Goal: Task Accomplishment & Management: Complete application form

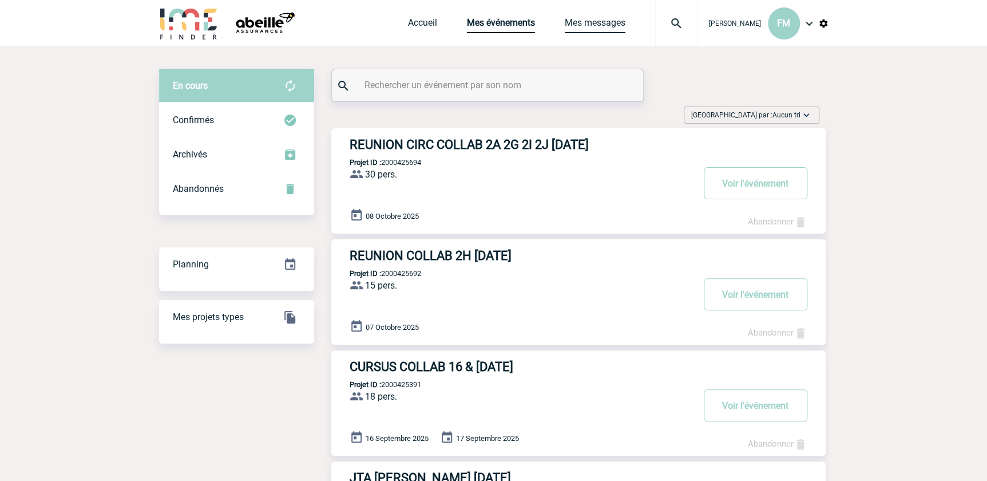
click at [587, 19] on link "Mes messages" at bounding box center [595, 25] width 61 height 16
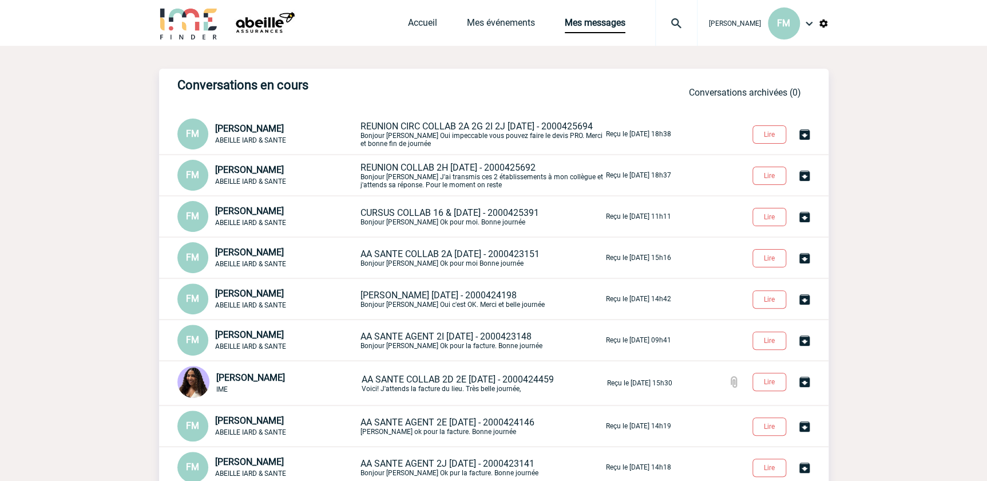
click at [911, 155] on body "[PERSON_NAME] FM Accueil Mes événements" at bounding box center [493, 310] width 987 height 621
click at [907, 103] on body "[PERSON_NAME] FM Accueil Mes événements" at bounding box center [493, 310] width 987 height 621
click at [475, 180] on p "REUNION COLLAB 2H [DATE] - 2000425692 Bonjour [PERSON_NAME] J'ai transmis ces 2…" at bounding box center [481, 175] width 243 height 27
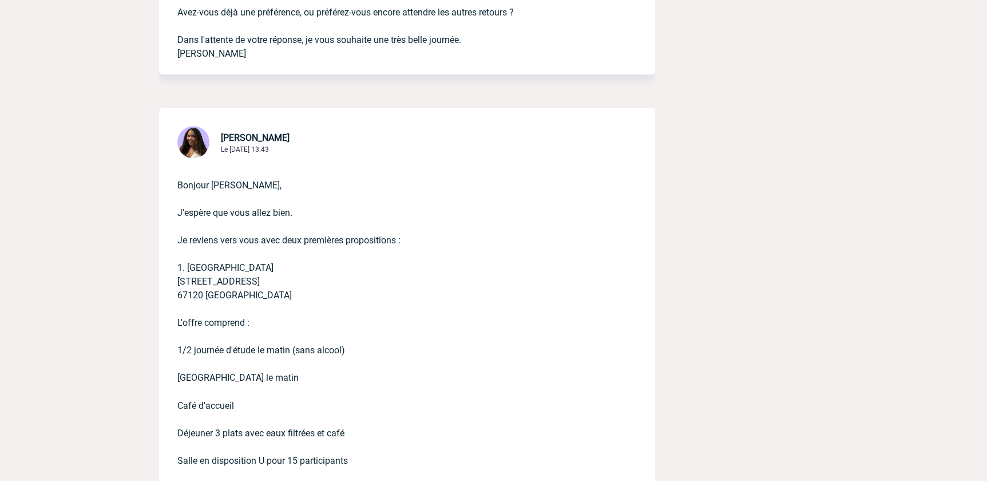
scroll to position [572, 0]
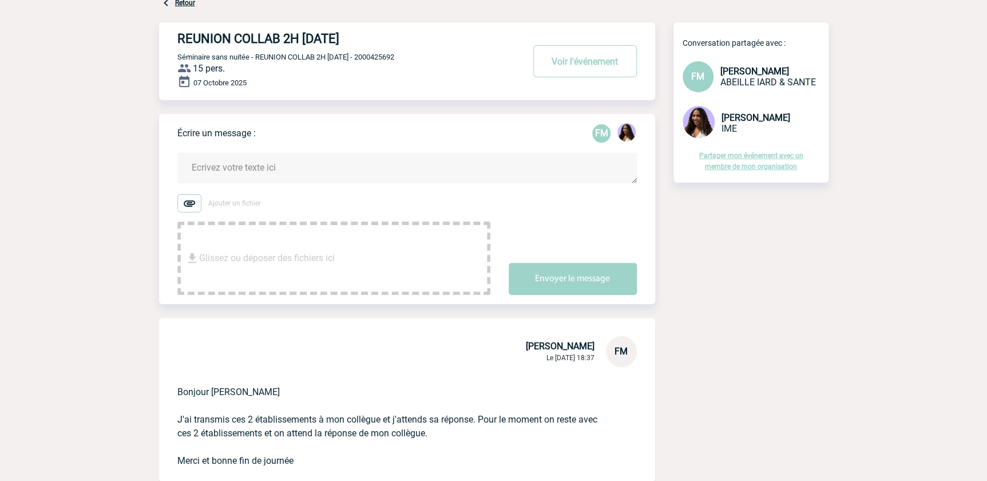
scroll to position [0, 0]
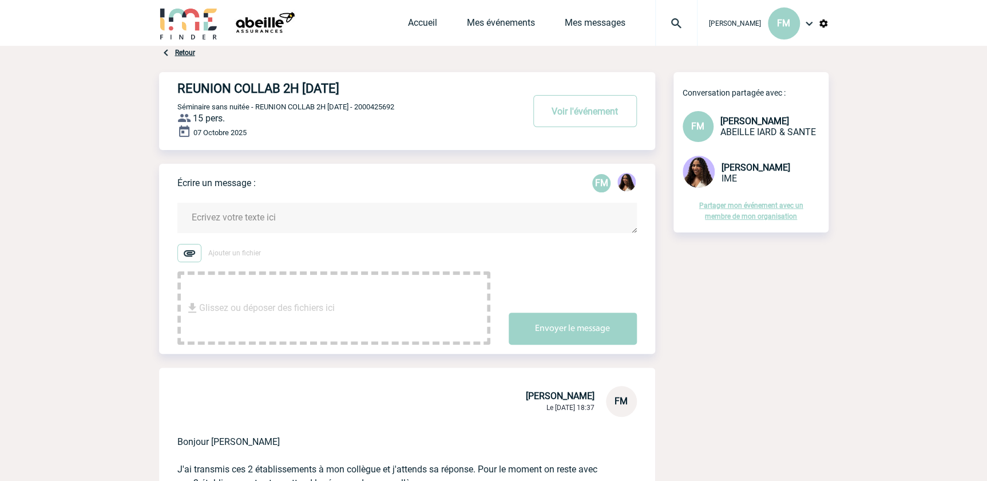
click at [215, 207] on textarea at bounding box center [406, 218] width 459 height 30
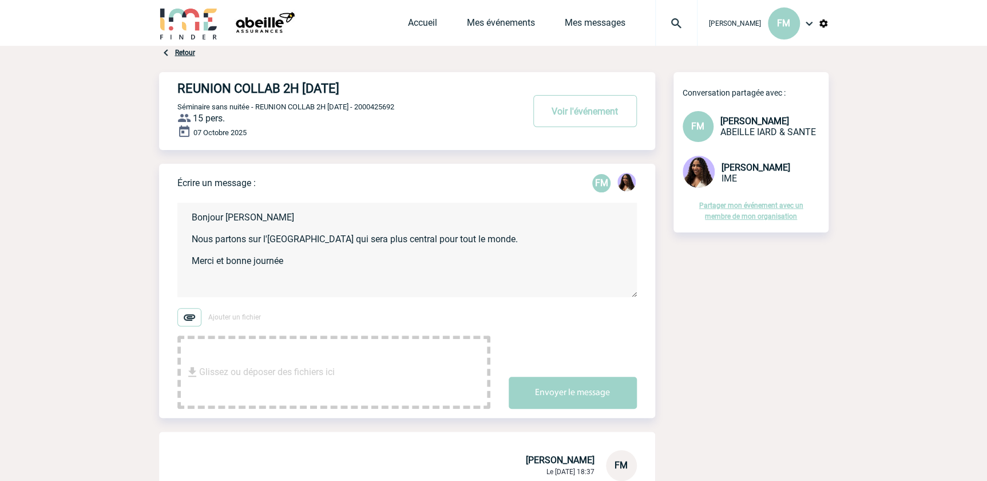
drag, startPoint x: 487, startPoint y: 244, endPoint x: 525, endPoint y: 222, distance: 44.3
click at [500, 235] on textarea "Bonjour Jessica Nous partons sur l'Hotel DIANA qui sera plus central pour tout …" at bounding box center [406, 250] width 459 height 94
click at [256, 248] on textarea "Bonjour Jessica Nous partons sur l'Hotel DIANA qui sera plus central pour tout …" at bounding box center [406, 250] width 459 height 94
click at [332, 251] on textarea "Bonjour Jessica Nous partons sur l'Hotel DIANA qui sera plus central pour tout …" at bounding box center [406, 250] width 459 height 94
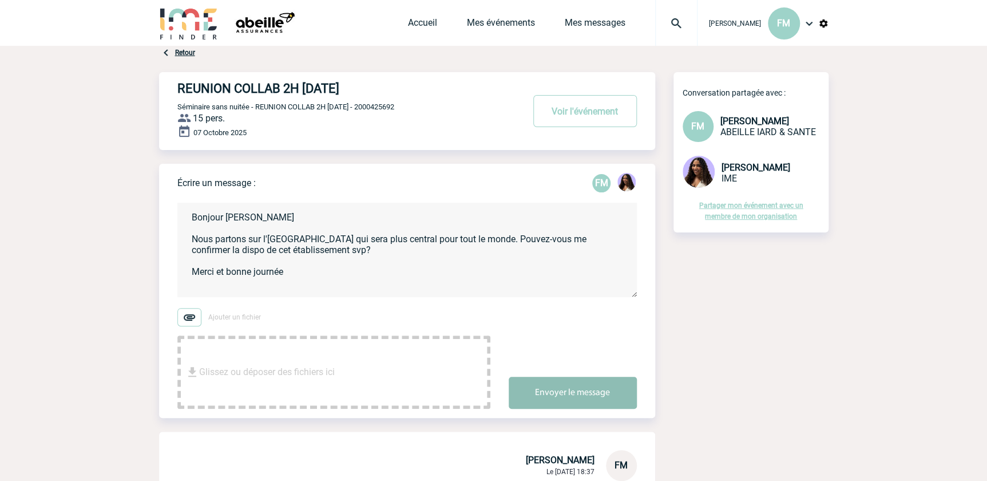
type textarea "Bonjour Jessica Nous partons sur l'Hotel DIANA qui sera plus central pour tout …"
click at [544, 390] on button "Envoyer le message" at bounding box center [573, 392] width 128 height 32
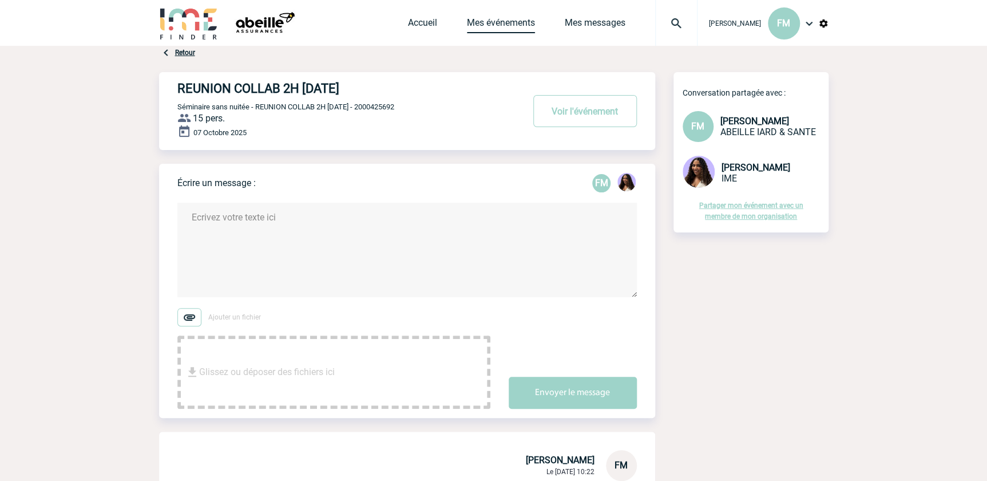
click at [500, 21] on link "Mes événements" at bounding box center [501, 25] width 68 height 16
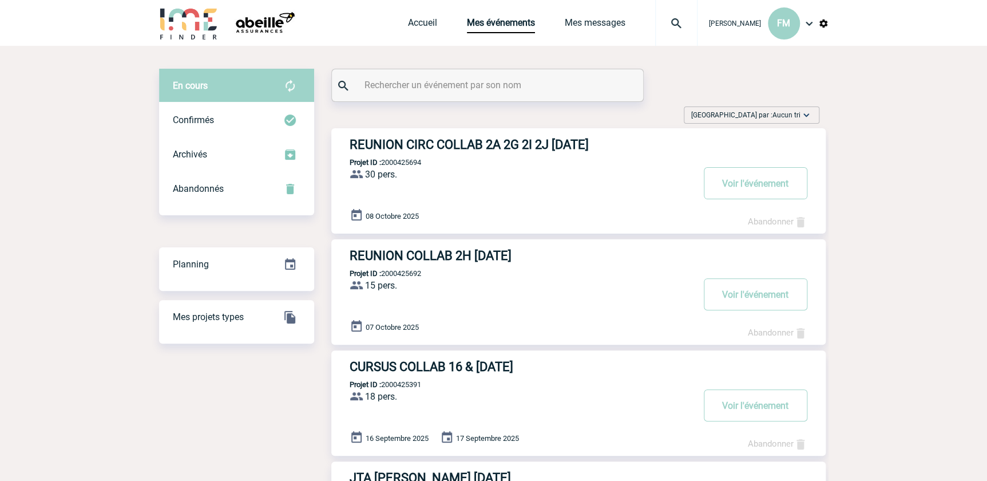
click at [410, 19] on link "Accueil" at bounding box center [422, 25] width 29 height 16
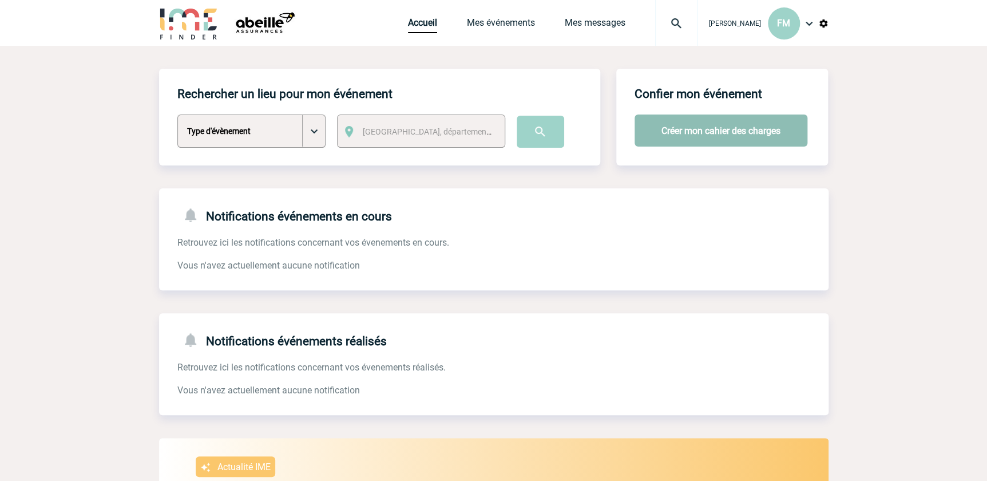
click at [739, 131] on button "Créer mon cahier des charges" at bounding box center [720, 130] width 173 height 32
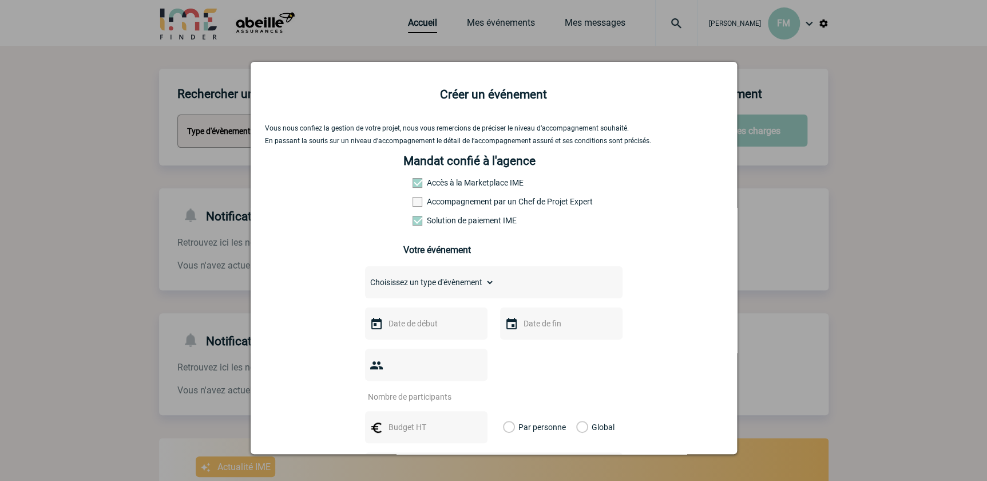
click at [423, 289] on select "Choisissez un type d'évènement Séminaire avec nuitée Séminaire sans nuitée Repa…" at bounding box center [429, 282] width 129 height 16
select select "3"
click at [365, 278] on select "Choisissez un type d'évènement Séminaire avec nuitée Séminaire sans nuitée Repa…" at bounding box center [429, 282] width 129 height 16
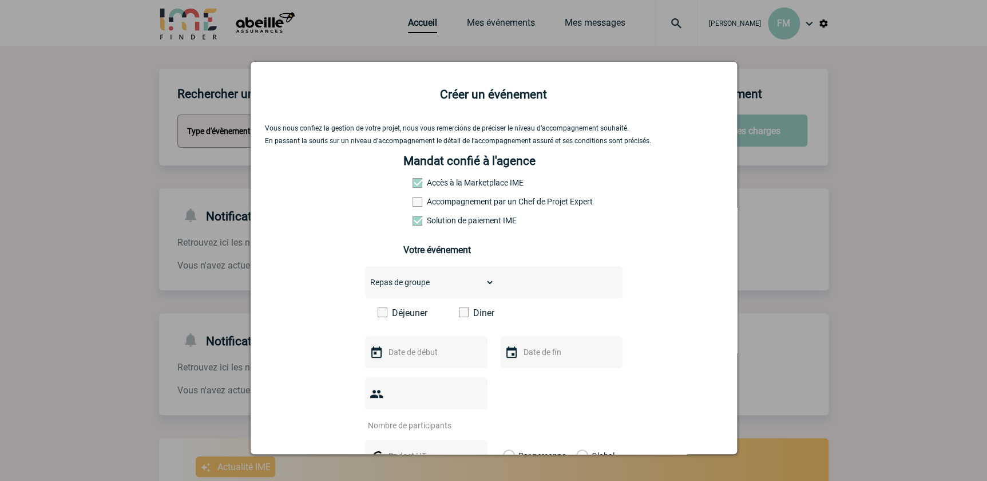
click at [459, 316] on span at bounding box center [464, 312] width 10 height 10
click at [0, 0] on input "Diner" at bounding box center [0, 0] width 0 height 0
click at [423, 352] on input "text" at bounding box center [425, 351] width 79 height 15
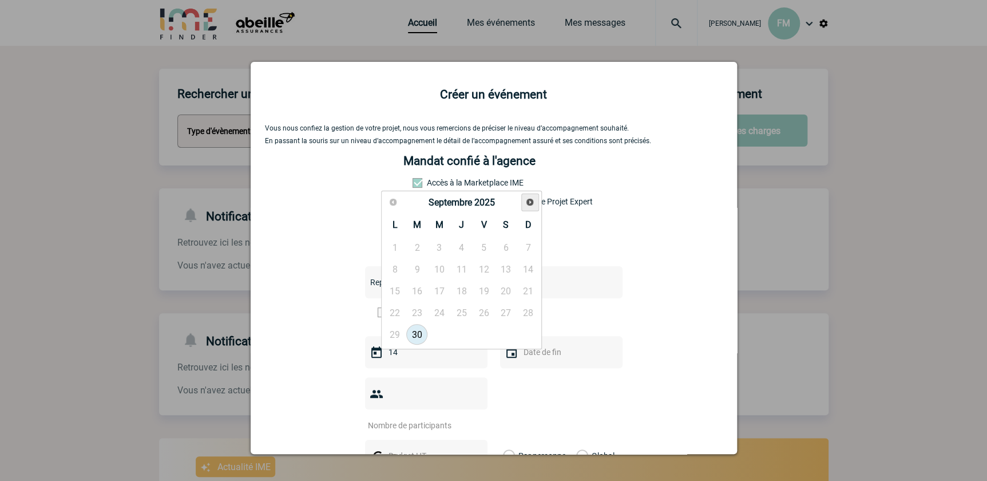
type input "14"
click at [418, 290] on link "14" at bounding box center [416, 290] width 21 height 21
type input "14-10-2025"
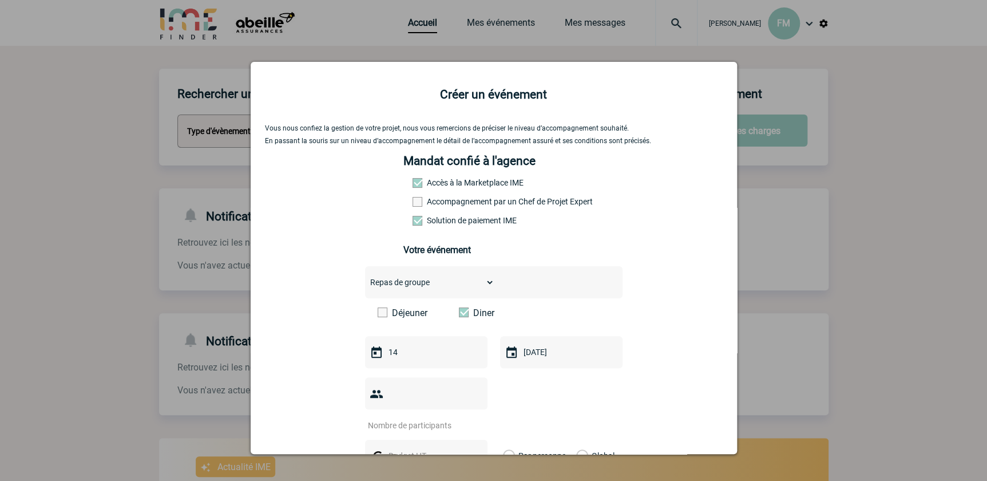
click at [422, 358] on input "14" at bounding box center [425, 351] width 79 height 15
click at [528, 201] on span "Suivant" at bounding box center [529, 201] width 9 height 9
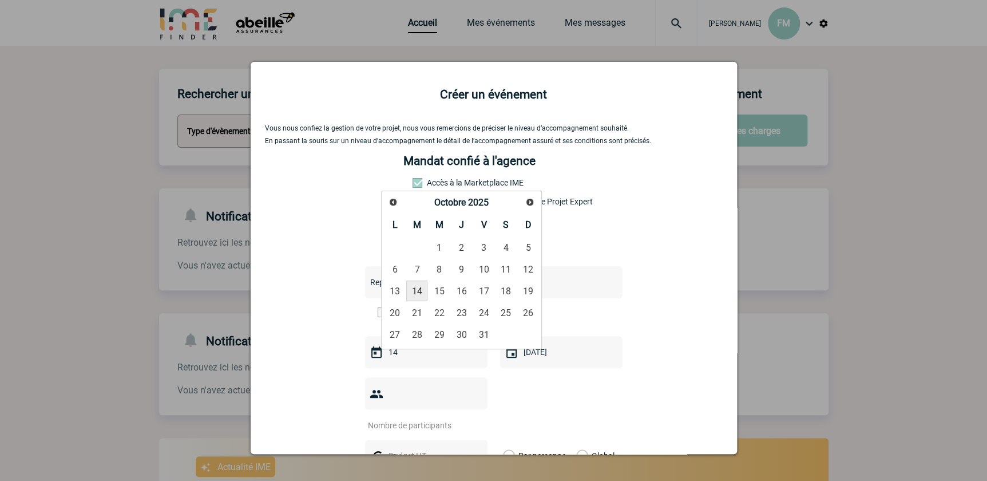
click at [418, 291] on link "14" at bounding box center [416, 290] width 21 height 21
type input "14-10-2025"
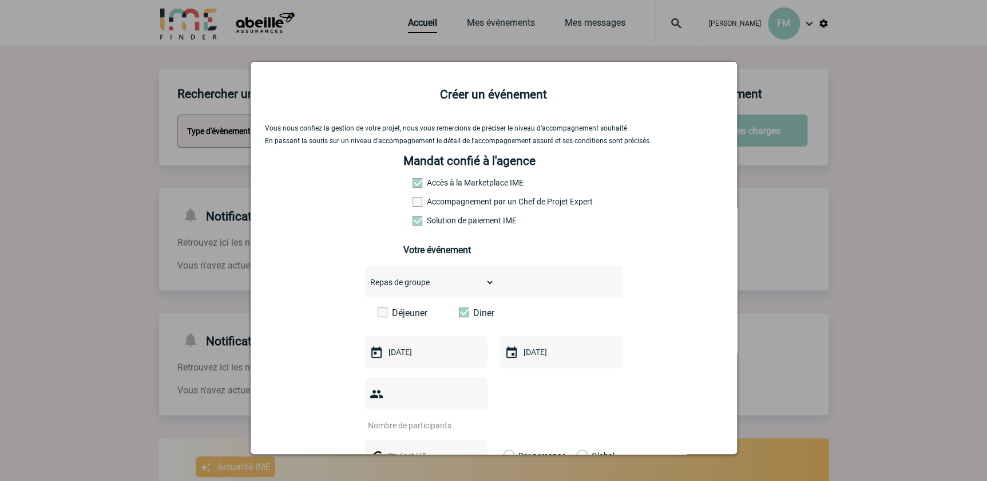
click at [426, 418] on input "number" at bounding box center [419, 425] width 108 height 15
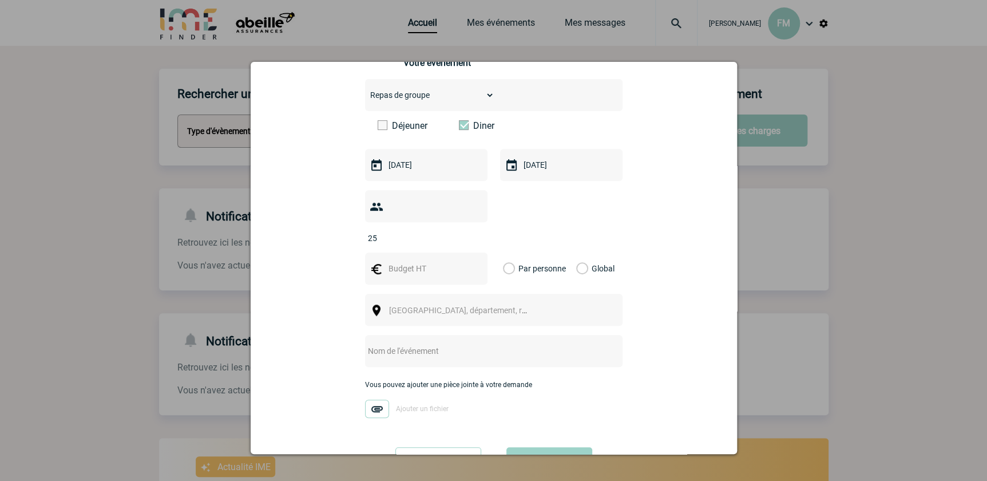
scroll to position [208, 0]
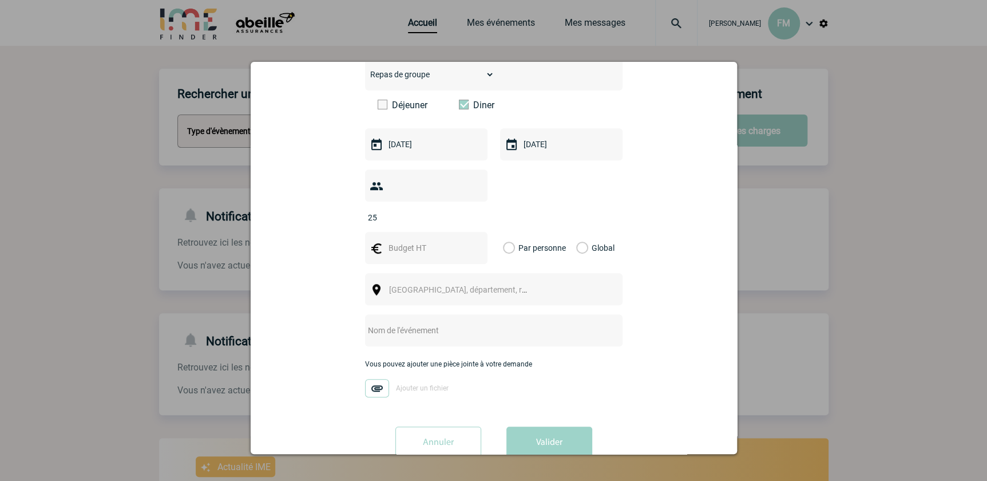
type input "25"
click at [404, 240] on input "text" at bounding box center [425, 247] width 79 height 15
type input "40"
click at [505, 232] on label "Par personne" at bounding box center [509, 248] width 13 height 32
click at [0, 0] on input "Par personne" at bounding box center [0, 0] width 0 height 0
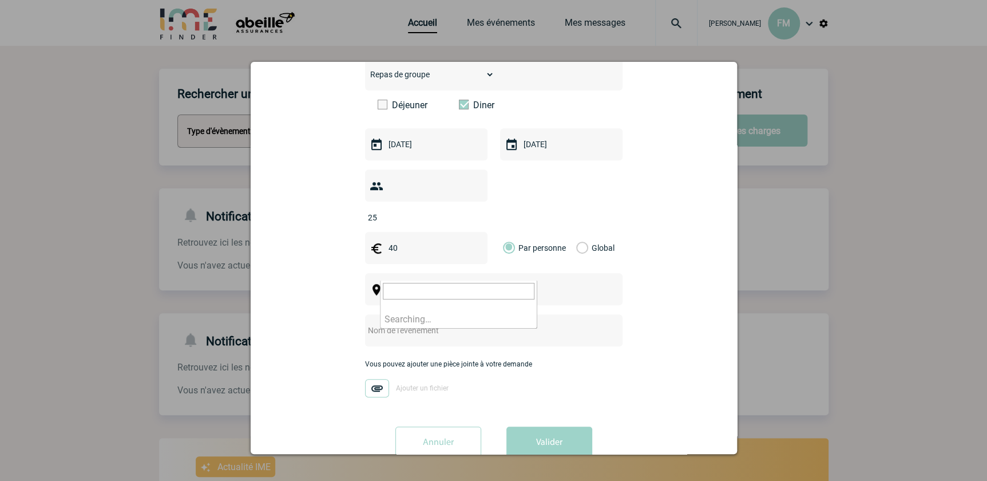
click at [463, 285] on span "Ville, département, région..." at bounding box center [468, 289] width 159 height 9
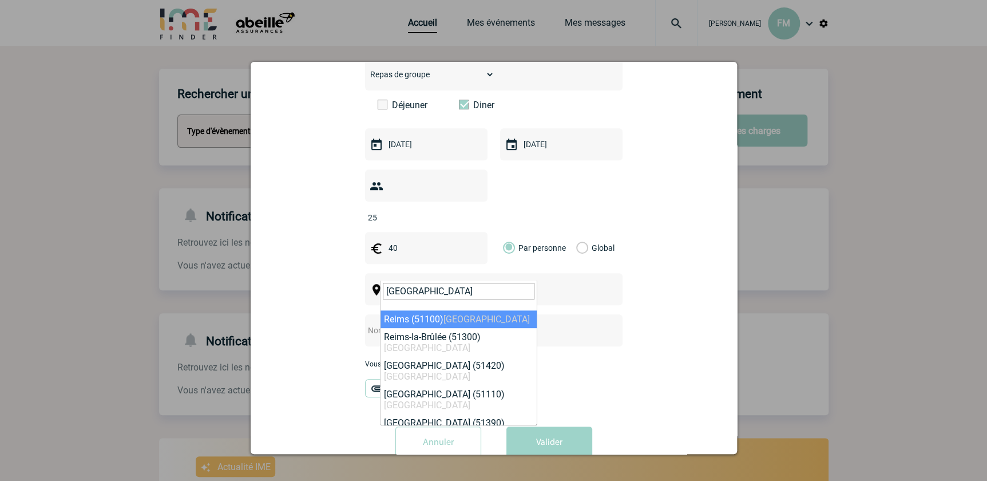
type input "reims"
select select "20825"
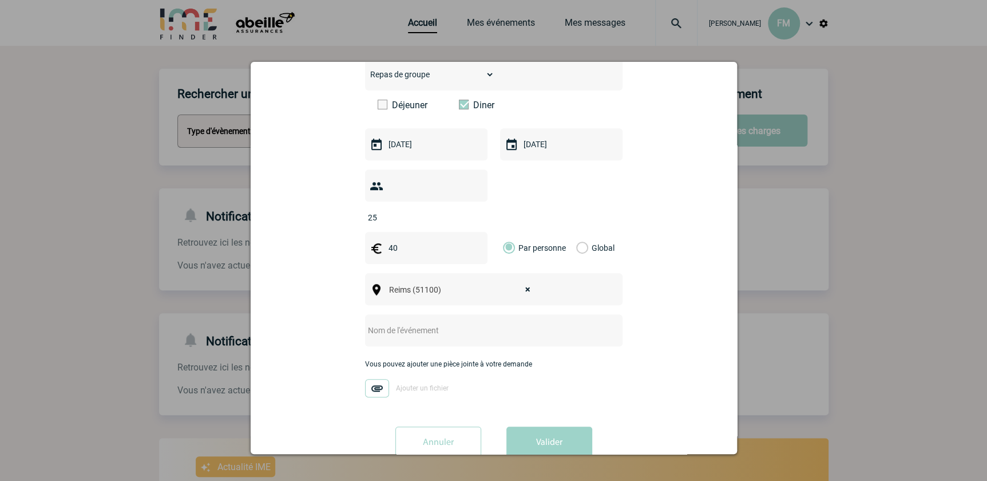
click at [425, 323] on input "text" at bounding box center [478, 330] width 227 height 15
type input "Diner régionale [DATE]"
click at [388, 240] on input "40" at bounding box center [425, 247] width 79 height 15
type input "50"
click at [550, 426] on button "Valider" at bounding box center [549, 442] width 86 height 32
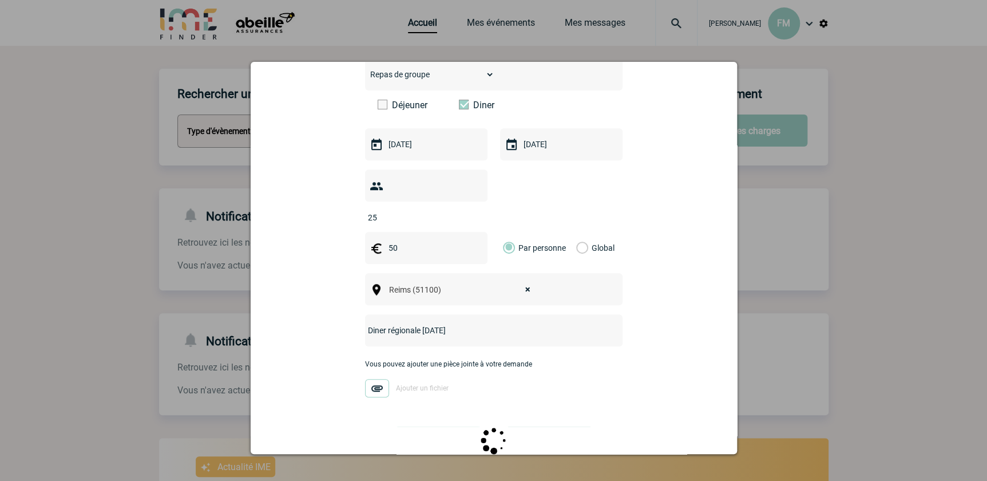
scroll to position [0, 0]
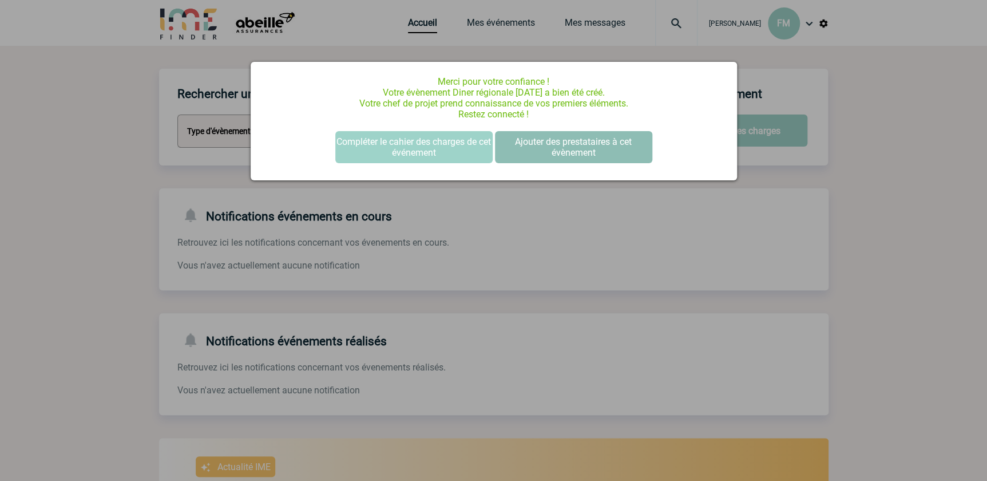
click at [594, 145] on button "Ajouter des prestataires à cet évènement" at bounding box center [573, 147] width 157 height 32
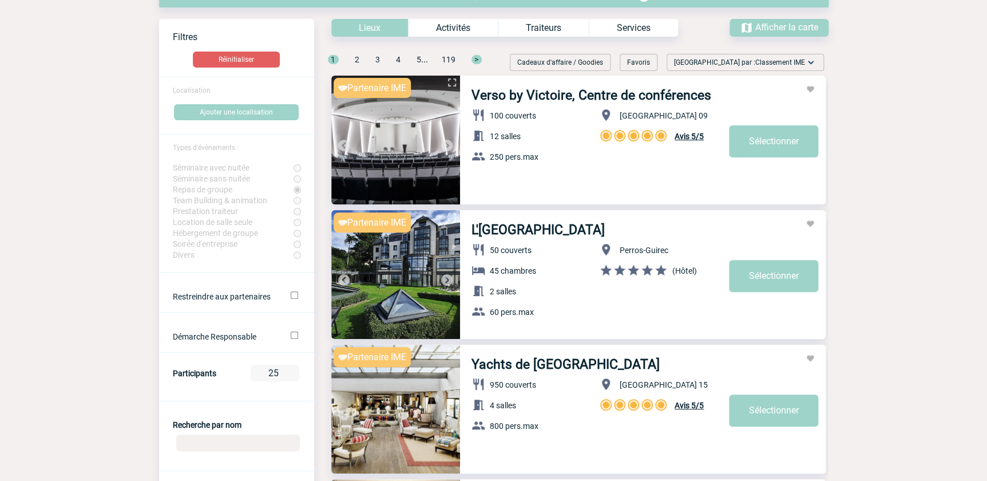
scroll to position [156, 0]
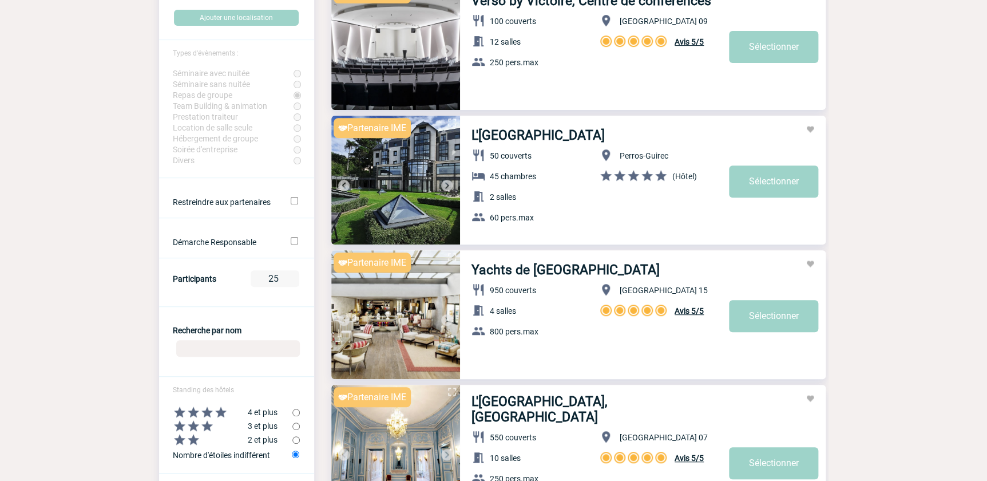
click at [208, 350] on input "Recherche par nom" at bounding box center [238, 348] width 124 height 17
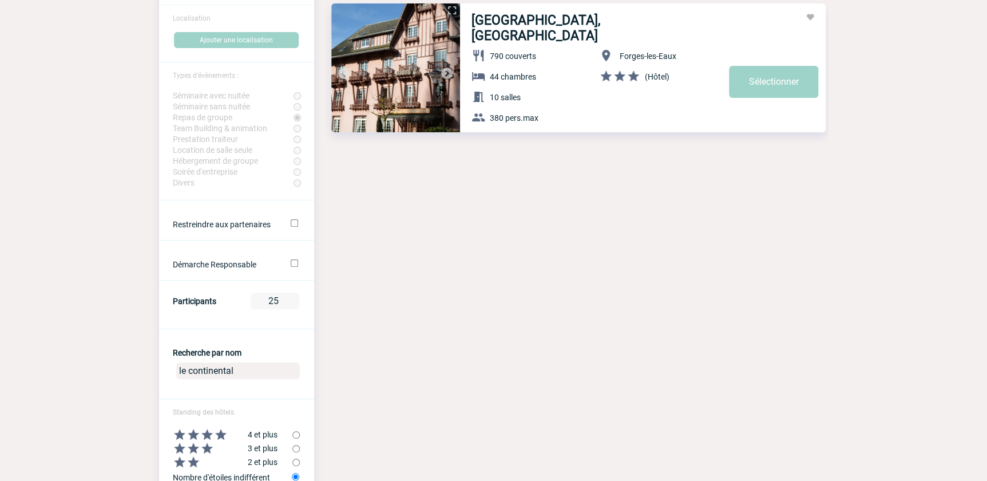
scroll to position [208, 0]
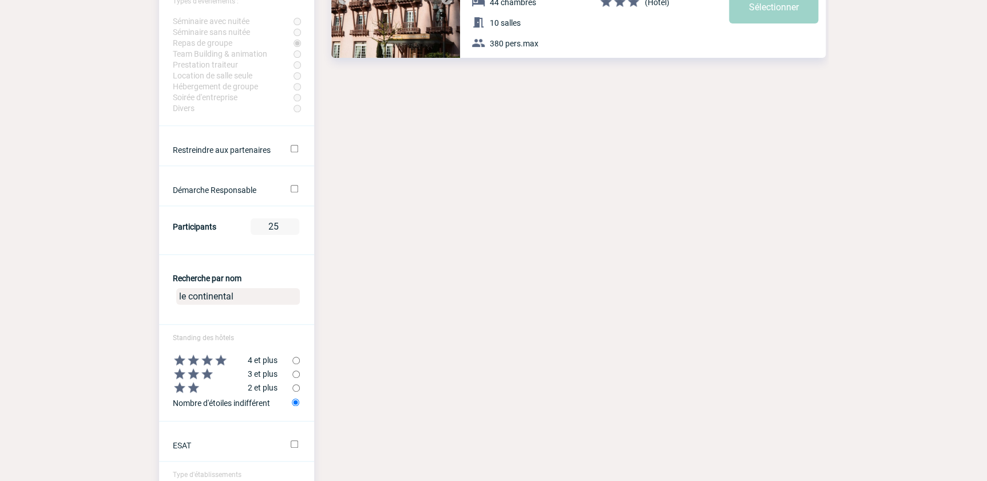
click at [252, 299] on input "le continental" at bounding box center [238, 296] width 124 height 17
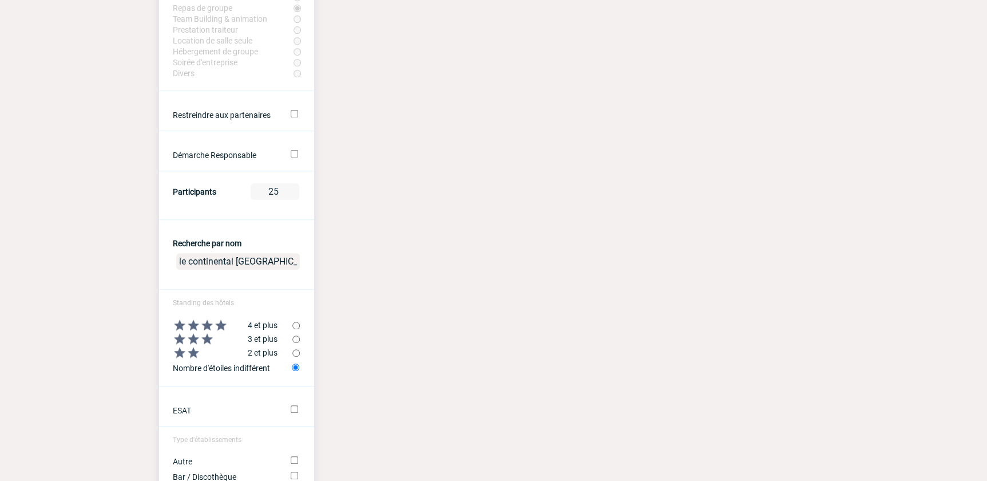
scroll to position [364, 0]
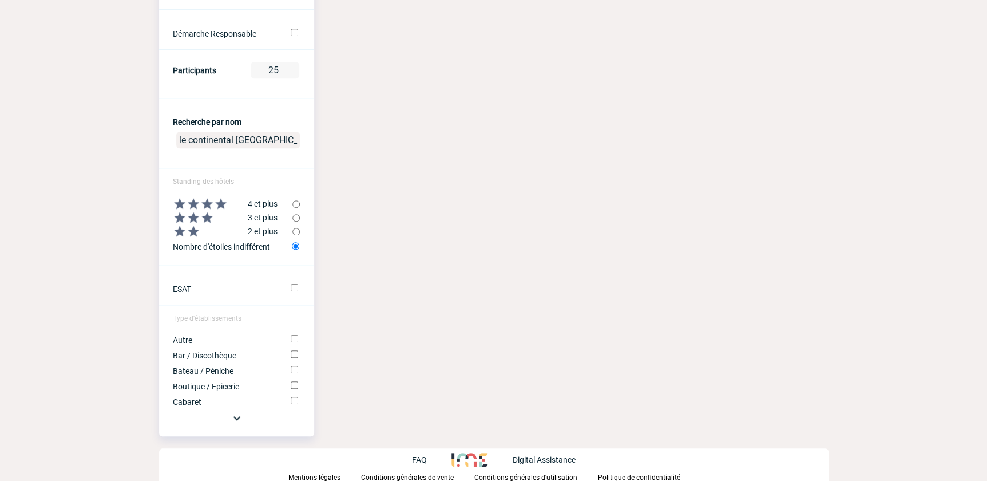
drag, startPoint x: 268, startPoint y: 143, endPoint x: 170, endPoint y: 142, distance: 97.3
click at [170, 142] on center "le continental reims" at bounding box center [236, 142] width 155 height 30
type input "Continental"
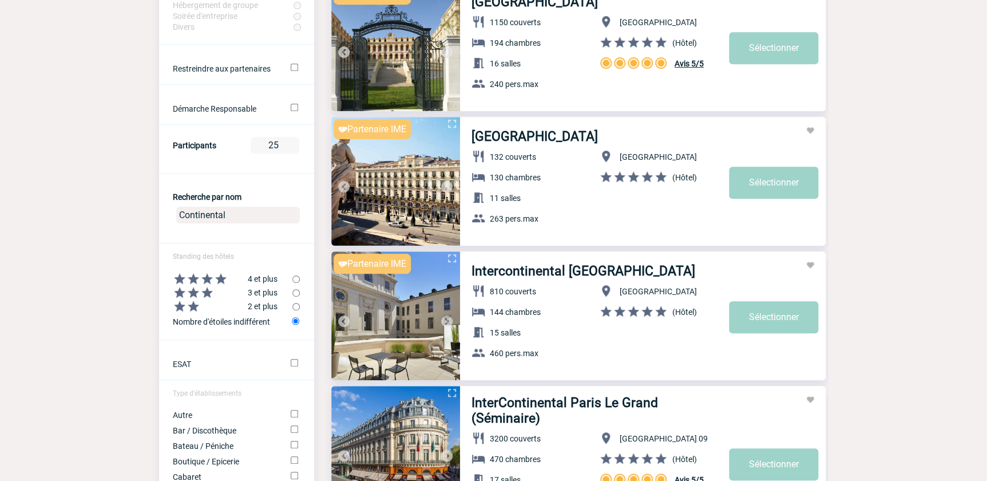
scroll to position [468, 0]
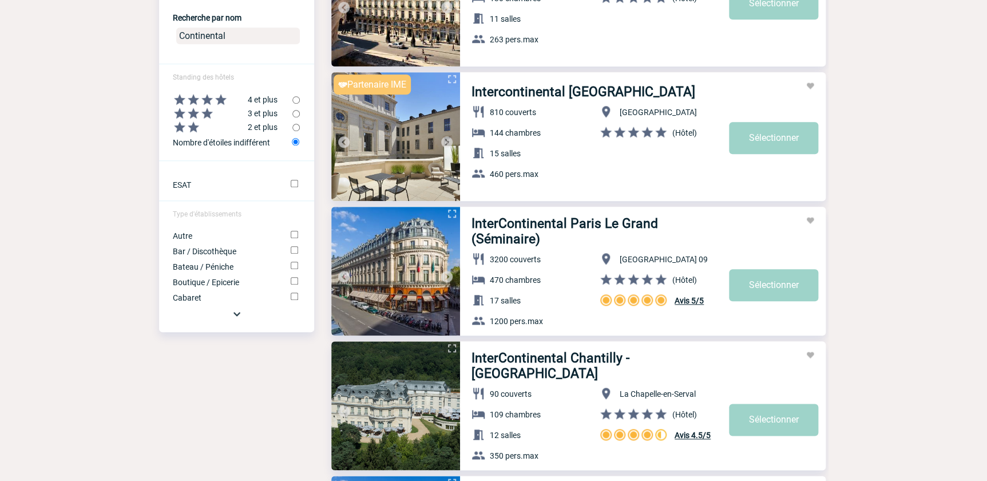
drag, startPoint x: 241, startPoint y: 34, endPoint x: 149, endPoint y: 41, distance: 92.4
click at [149, 41] on body "Florence MATHIEU FM Accueil Mes événements" at bounding box center [493, 362] width 987 height 1660
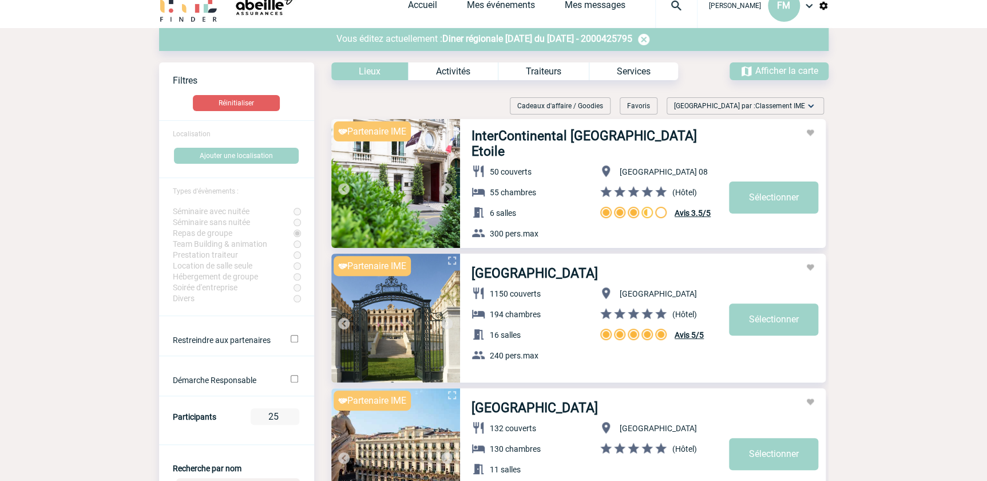
scroll to position [0, 0]
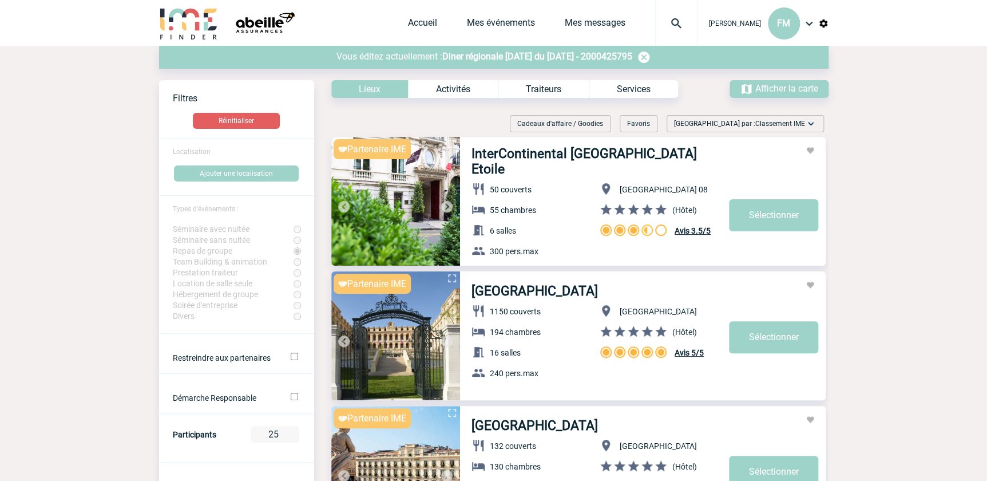
click at [650, 57] on img at bounding box center [644, 57] width 14 height 14
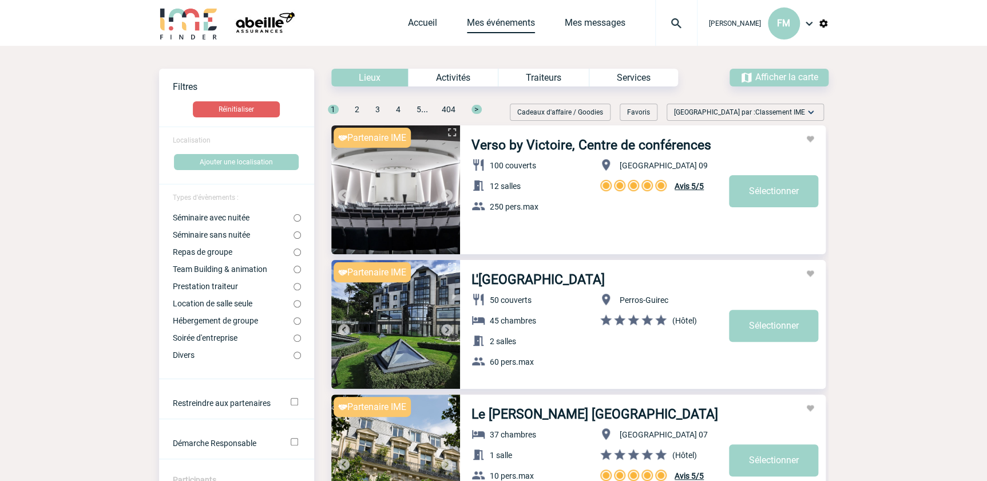
click at [491, 19] on link "Mes événements" at bounding box center [501, 25] width 68 height 16
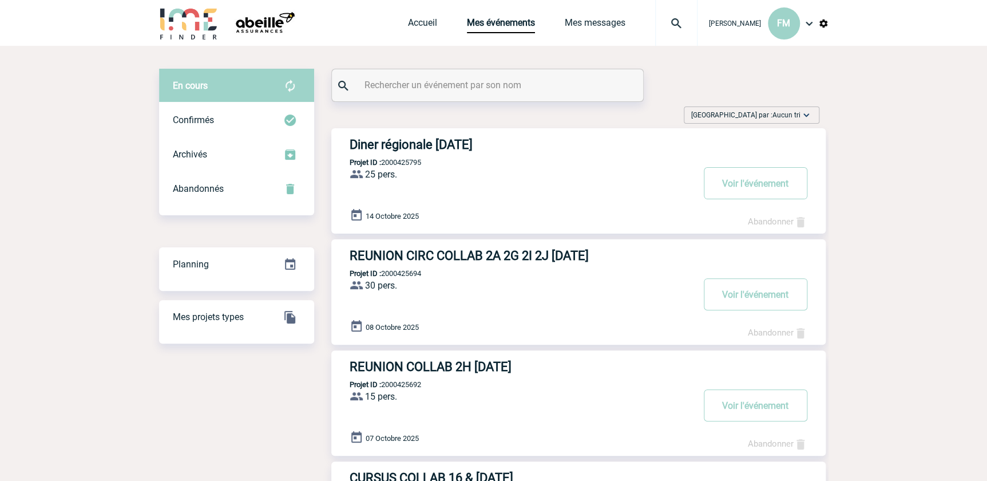
click at [435, 149] on h3 "Diner régionale [DATE]" at bounding box center [521, 144] width 343 height 14
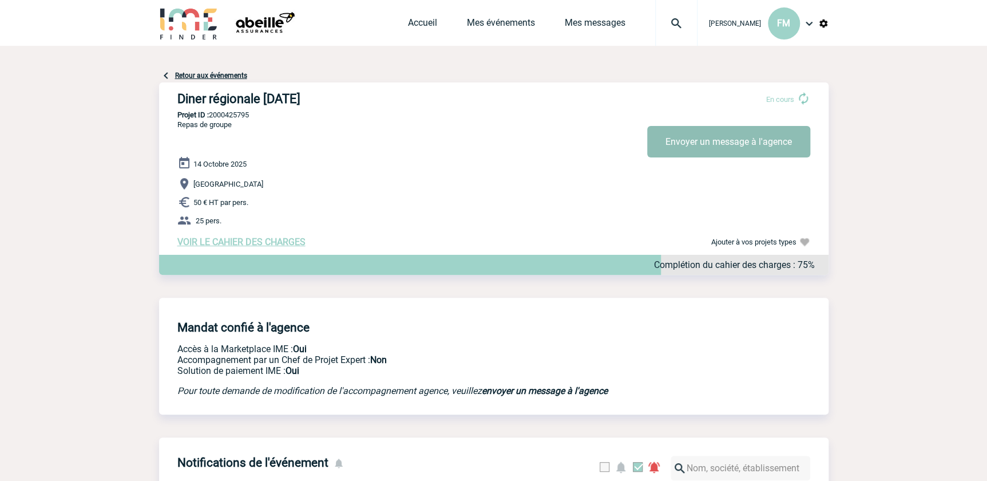
click at [723, 140] on button "Envoyer un message à l'agence" at bounding box center [728, 141] width 163 height 31
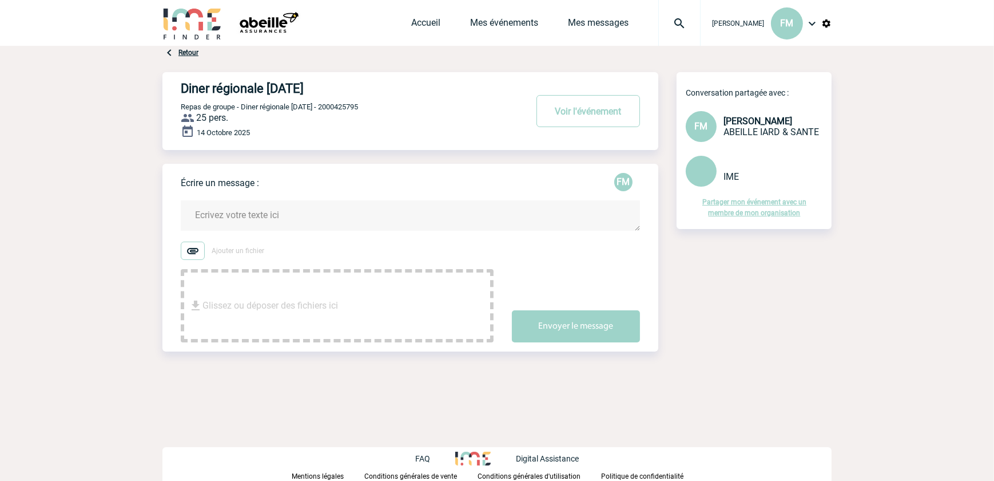
click at [208, 213] on textarea at bounding box center [410, 215] width 459 height 30
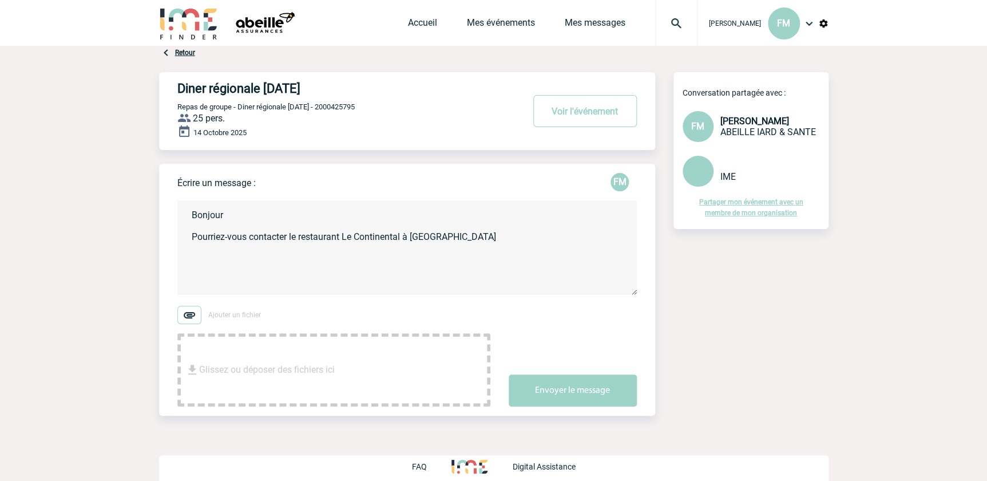
click at [418, 232] on textarea "Bonjour Pourriez-vous contacter le restaurant Le Continental à reims" at bounding box center [406, 247] width 459 height 94
click at [227, 237] on textarea "Bonjour Pourriez-vous contacter le restaurant Le Continental à Reims" at bounding box center [406, 247] width 459 height 94
click at [455, 235] on textarea "Bonjour Pourriez-vous contacter le restaurant Le Continental à Reims" at bounding box center [406, 247] width 459 height 94
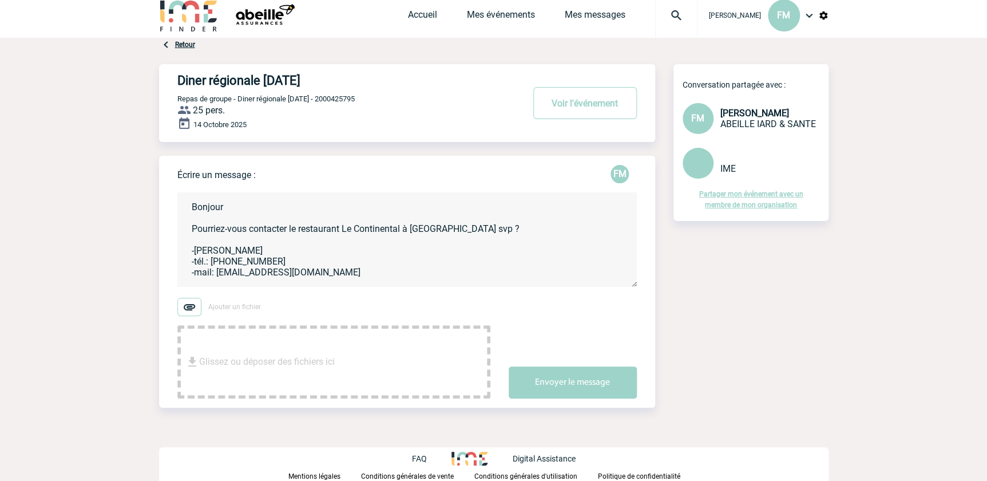
scroll to position [13, 0]
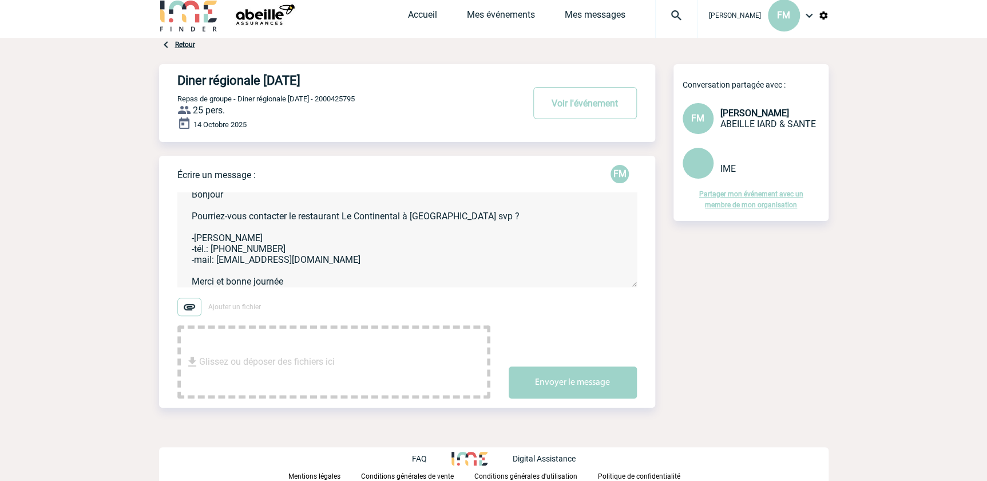
click at [486, 216] on textarea "Bonjour Pourriez-vous contacter le restaurant Le Continental à Reims svp ? -Mme…" at bounding box center [406, 239] width 459 height 94
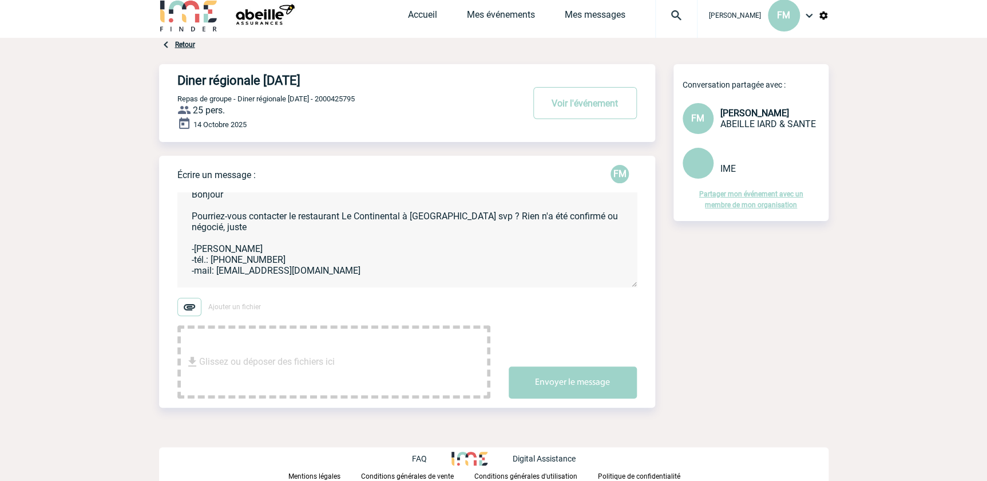
drag, startPoint x: 562, startPoint y: 218, endPoint x: 561, endPoint y: 188, distance: 30.4
click at [561, 217] on textarea "Bonjour Pourriez-vous contacter le restaurant Le Continental à Reims svp ? Rien…" at bounding box center [406, 239] width 459 height 94
drag, startPoint x: 571, startPoint y: 217, endPoint x: 576, endPoint y: 205, distance: 13.1
click at [573, 213] on textarea "Bonjour Pourriez-vous contacter le restaurant Le Continental à Reims svp ? Rien…" at bounding box center [406, 239] width 459 height 94
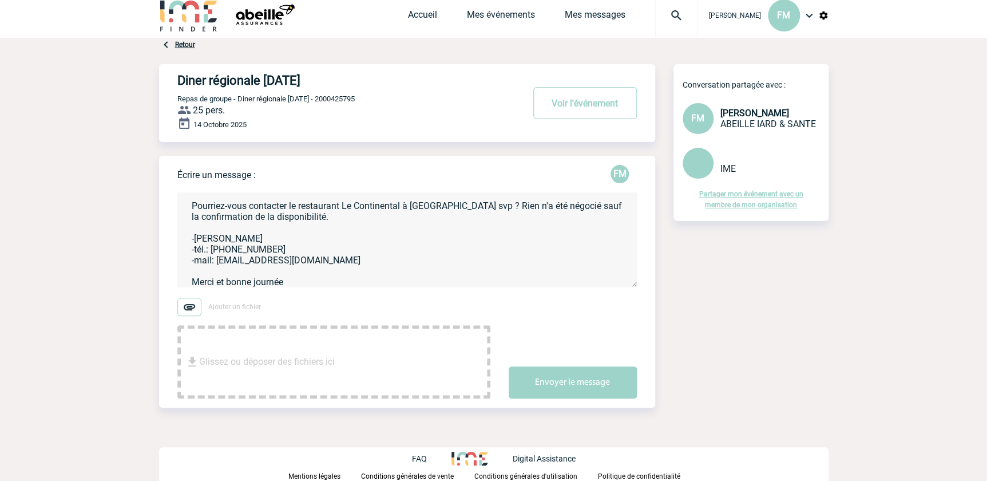
scroll to position [26, 0]
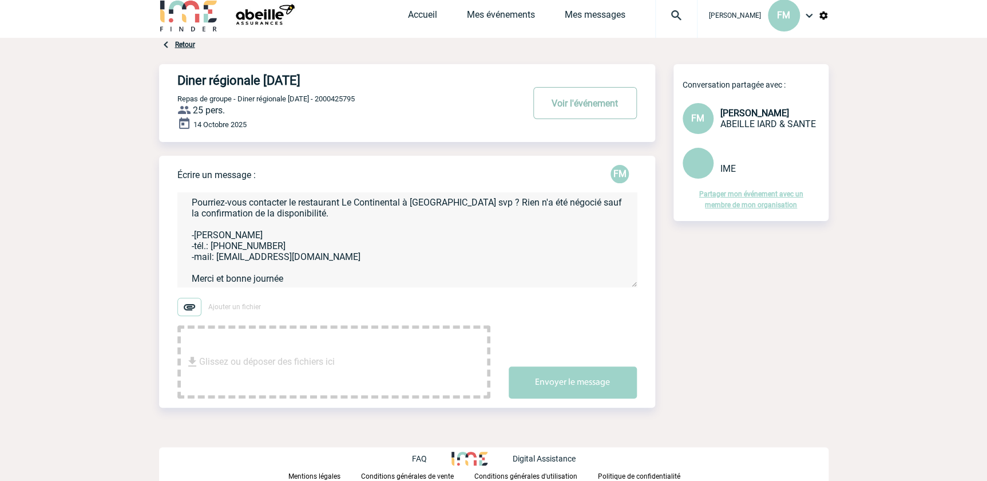
type textarea "Bonjour Pourriez-vous contacter le restaurant Le Continental à Reims svp ? Rien…"
click at [595, 105] on button "Voir l'événement" at bounding box center [585, 103] width 104 height 32
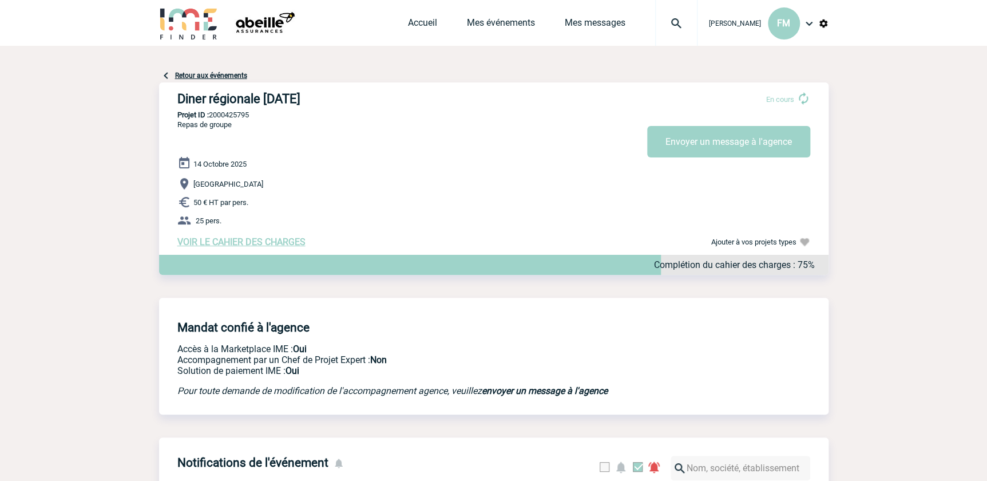
click at [236, 245] on span "VOIR LE CAHIER DES CHARGES" at bounding box center [241, 241] width 128 height 11
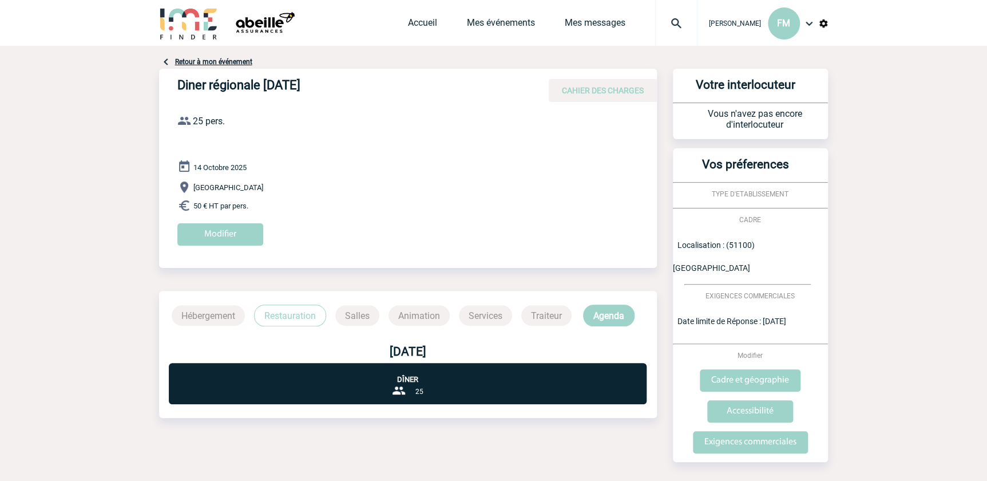
click at [288, 315] on p "Restauration" at bounding box center [290, 315] width 72 height 22
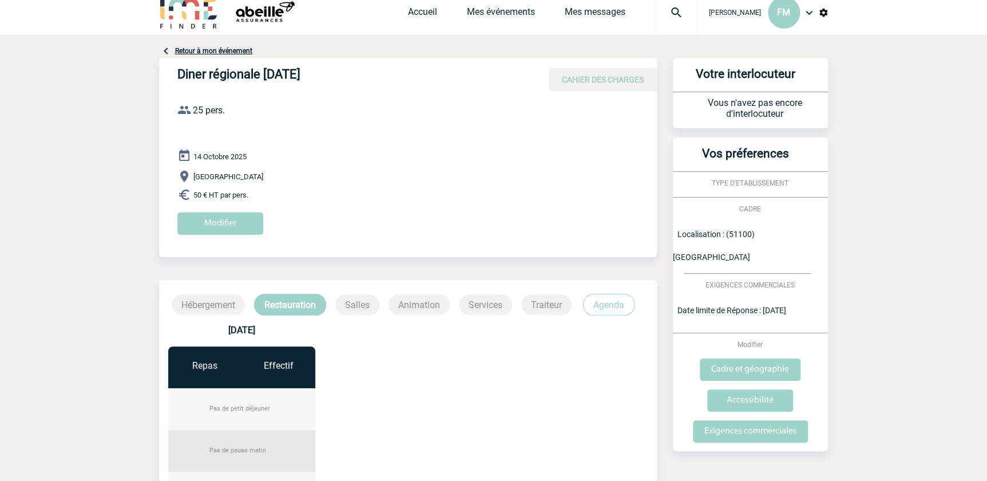
scroll to position [292, 0]
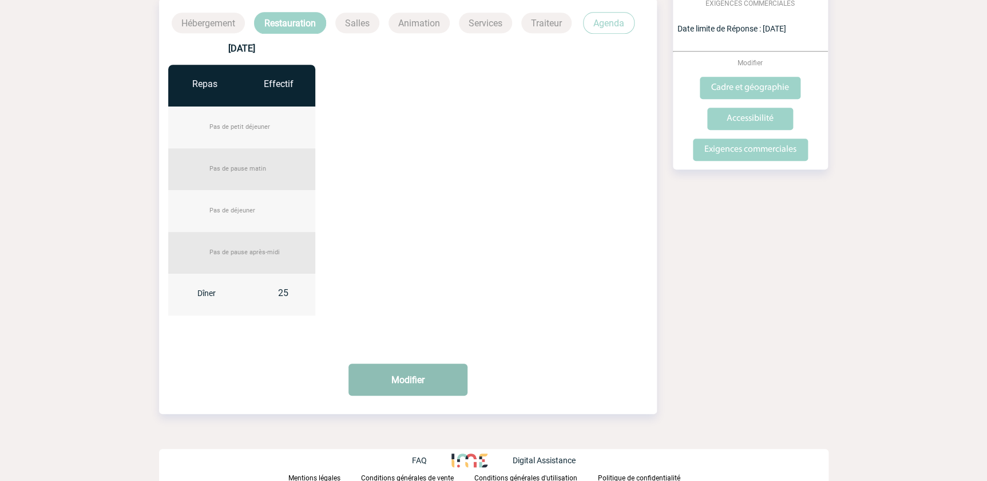
click at [416, 378] on button "Modifier" at bounding box center [407, 379] width 119 height 32
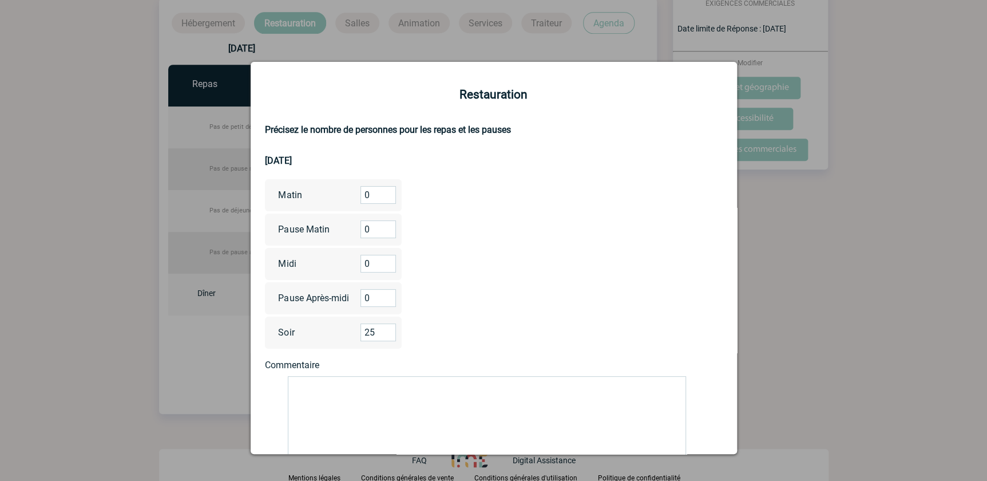
click at [312, 394] on textarea at bounding box center [487, 422] width 398 height 93
click at [563, 383] on textarea "3 plats: Entrée + plat + dessert + eaux + café/thé tout compris" at bounding box center [487, 422] width 398 height 93
type textarea "3 plats: Entrée + plat + dessert + eaux + café/thé tout compris"
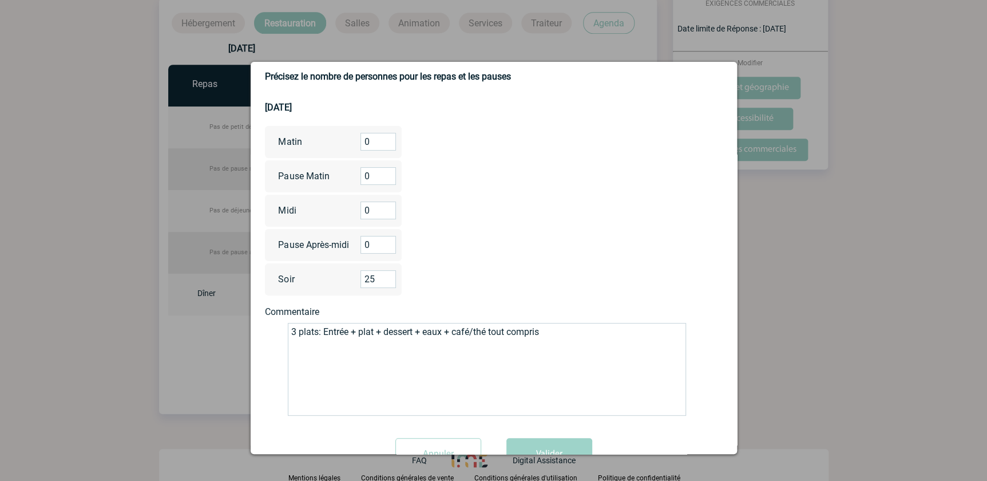
scroll to position [96, 0]
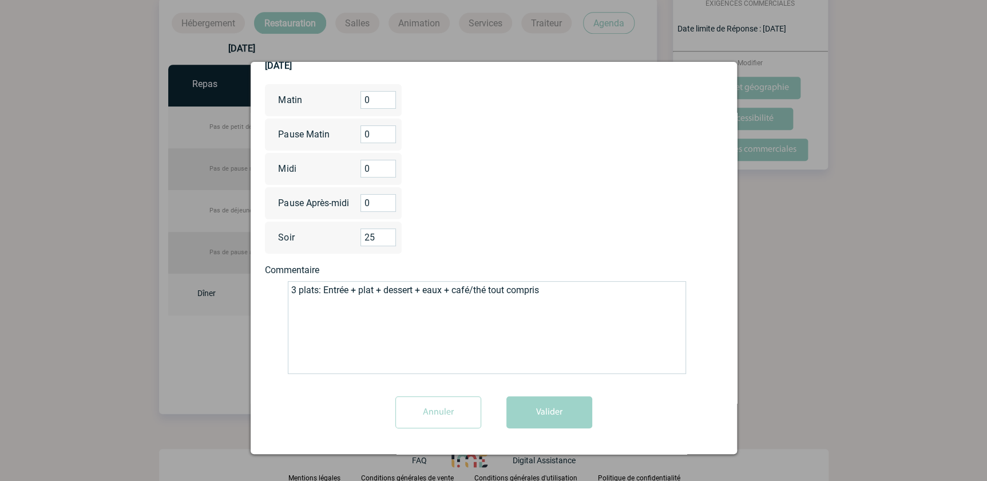
click at [545, 409] on button "Valider" at bounding box center [549, 412] width 86 height 32
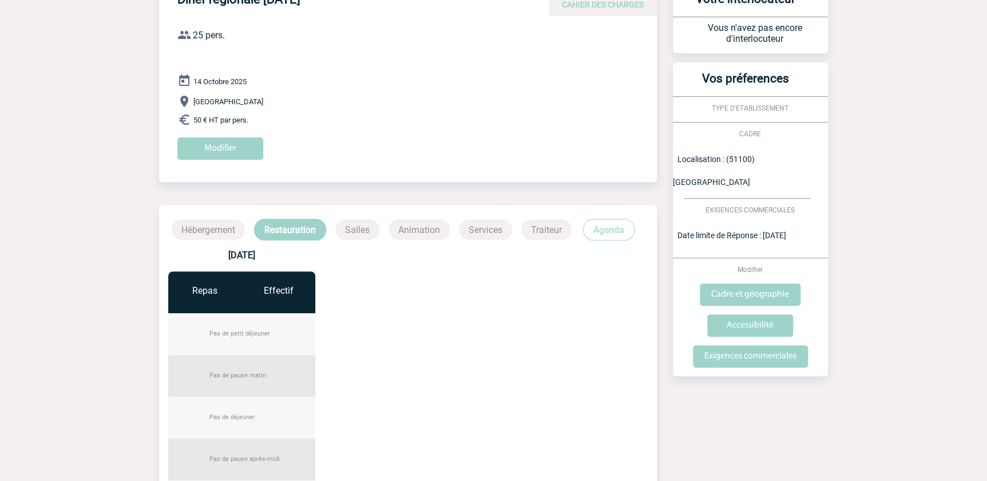
scroll to position [0, 0]
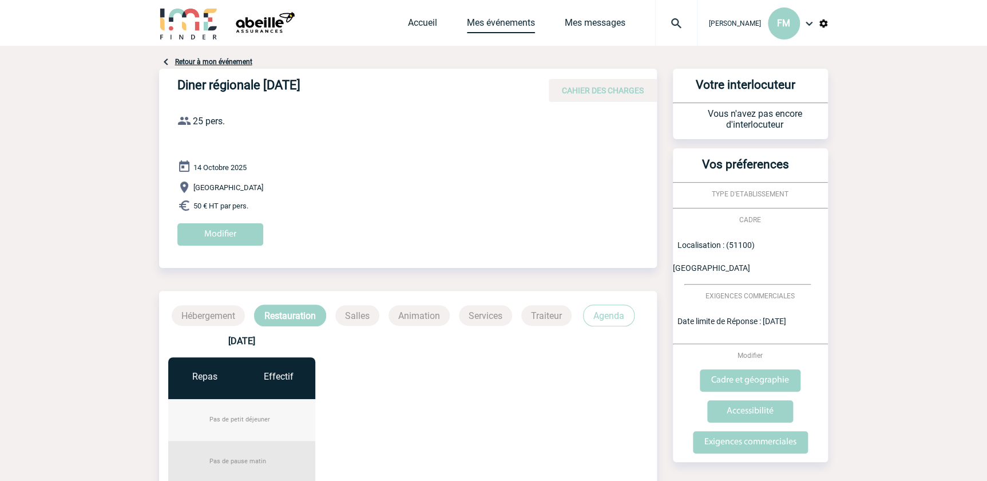
click at [486, 24] on link "Mes événements" at bounding box center [501, 25] width 68 height 16
